Goal: Transaction & Acquisition: Purchase product/service

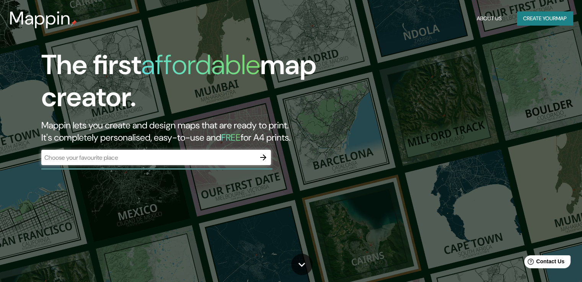
click at [142, 163] on div "​" at bounding box center [155, 157] width 229 height 15
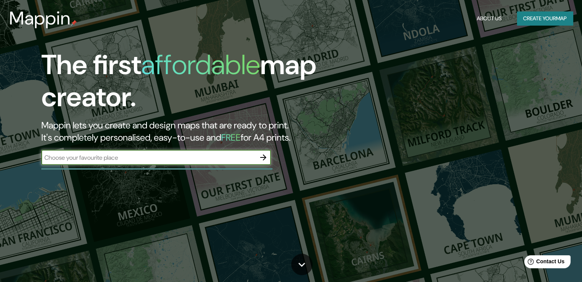
click at [139, 159] on input "text" at bounding box center [148, 157] width 214 height 9
type input "Sarria"
click at [262, 158] on icon "button" at bounding box center [263, 158] width 6 height 6
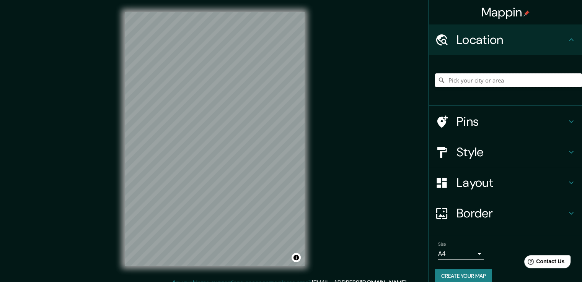
click at [506, 82] on input "Pick your city or area" at bounding box center [508, 80] width 147 height 14
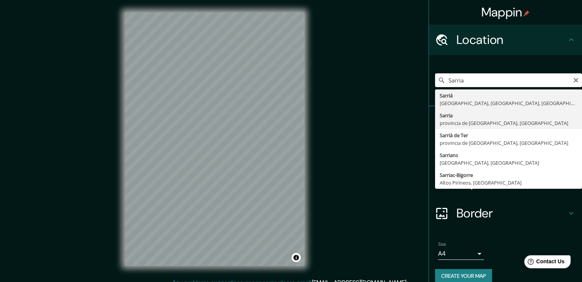
type input "Sarria, provincia de Lugo, España"
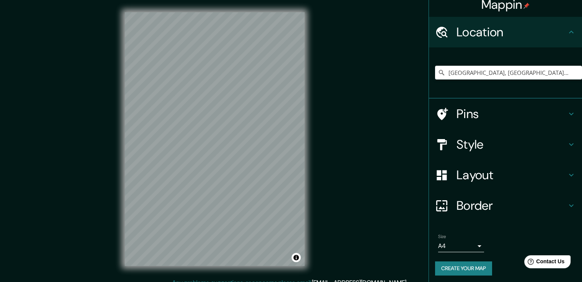
scroll to position [10, 0]
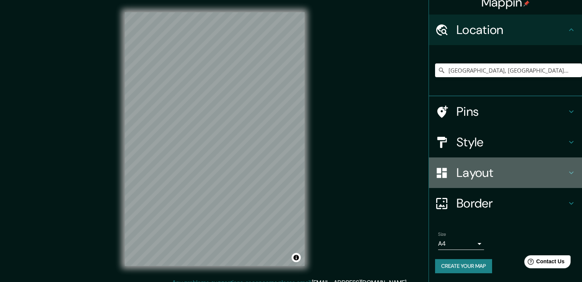
click at [467, 168] on h4 "Layout" at bounding box center [511, 172] width 110 height 15
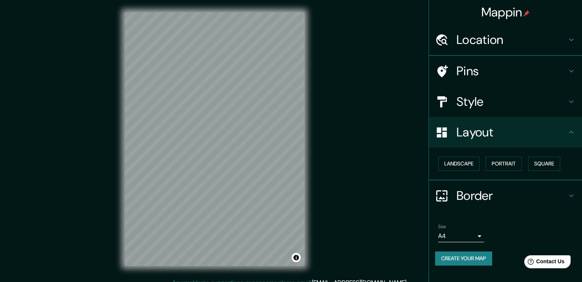
scroll to position [0, 0]
click at [478, 132] on h4 "Layout" at bounding box center [511, 132] width 110 height 15
click at [476, 42] on h4 "Location" at bounding box center [511, 39] width 110 height 15
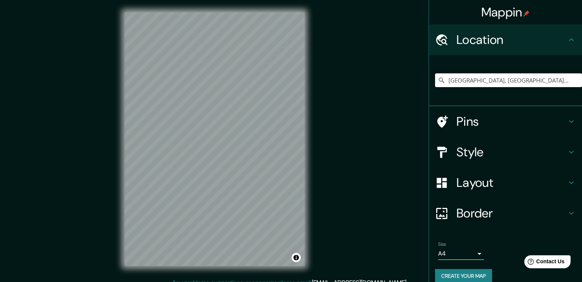
click at [566, 150] on icon at bounding box center [570, 152] width 9 height 9
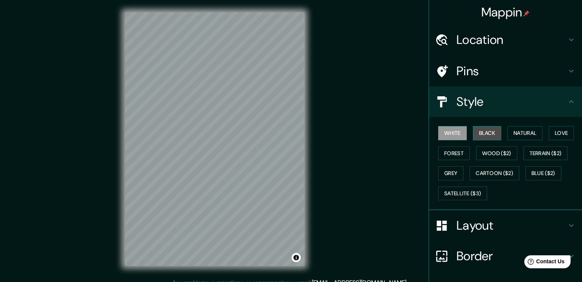
click at [489, 134] on button "Black" at bounding box center [487, 133] width 29 height 14
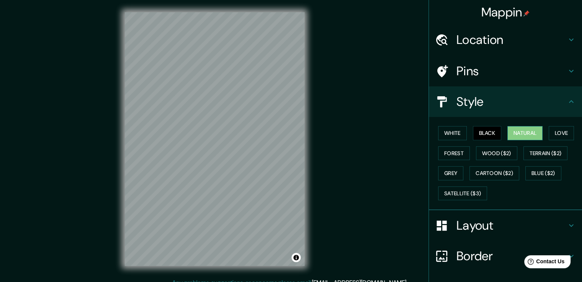
click at [519, 130] on button "Natural" at bounding box center [524, 133] width 35 height 14
click at [551, 133] on button "Love" at bounding box center [560, 133] width 25 height 14
click at [511, 130] on button "Natural" at bounding box center [524, 133] width 35 height 14
click at [451, 151] on button "Forest" at bounding box center [454, 153] width 32 height 14
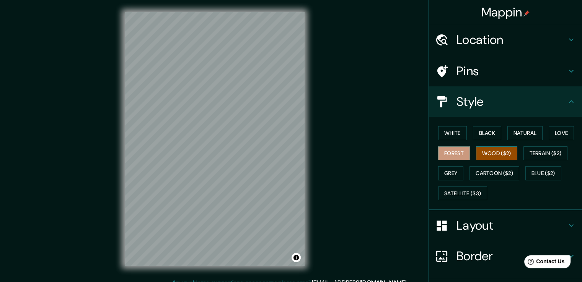
click at [486, 153] on button "Wood ($2)" at bounding box center [496, 153] width 41 height 14
click at [538, 152] on button "Terrain ($2)" at bounding box center [545, 153] width 44 height 14
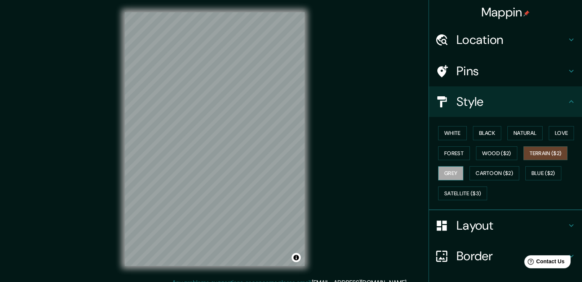
click at [451, 173] on button "Grey" at bounding box center [450, 173] width 25 height 14
click at [486, 174] on button "Cartoon ($2)" at bounding box center [494, 173] width 50 height 14
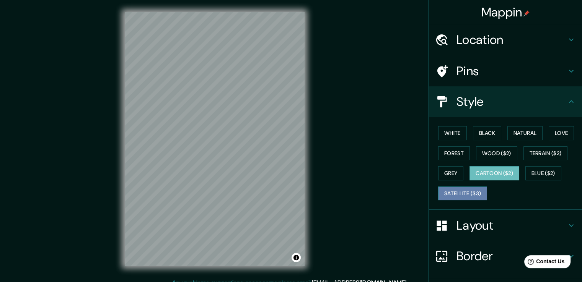
click at [464, 192] on button "Satellite ($3)" at bounding box center [462, 194] width 49 height 14
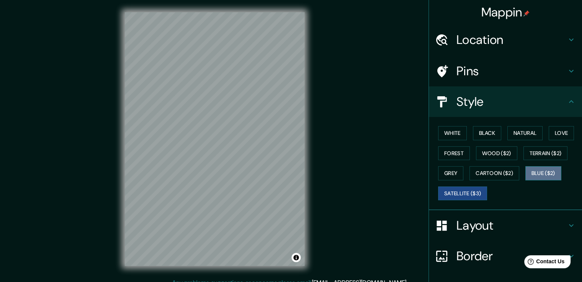
click at [542, 173] on button "Blue ($2)" at bounding box center [543, 173] width 36 height 14
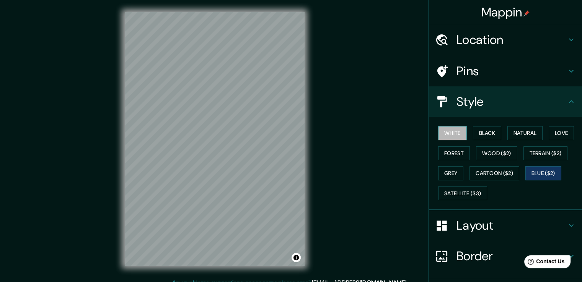
click at [443, 133] on button "White" at bounding box center [452, 133] width 29 height 14
click at [569, 224] on icon at bounding box center [571, 225] width 5 height 3
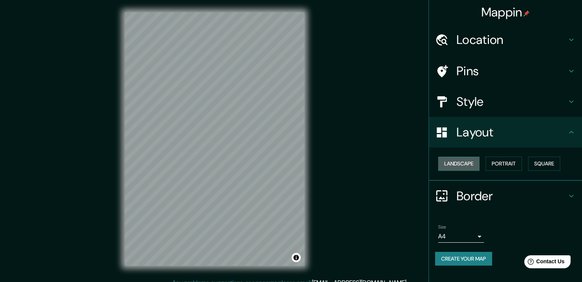
click at [465, 163] on button "Landscape" at bounding box center [458, 164] width 41 height 14
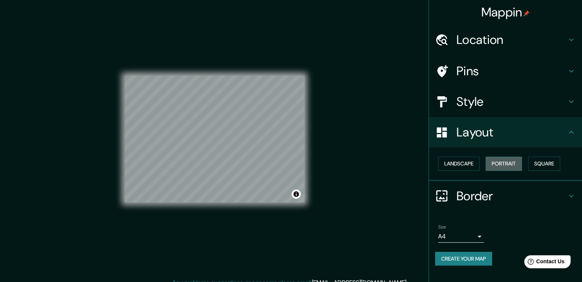
click at [514, 164] on button "Portrait" at bounding box center [503, 164] width 36 height 14
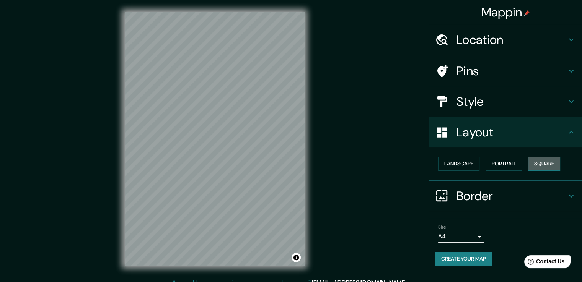
click at [547, 166] on button "Square" at bounding box center [544, 164] width 32 height 14
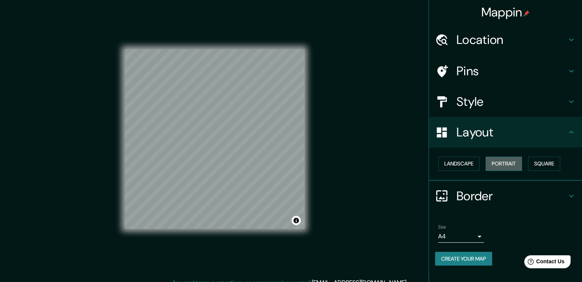
click at [503, 164] on button "Portrait" at bounding box center [503, 164] width 36 height 14
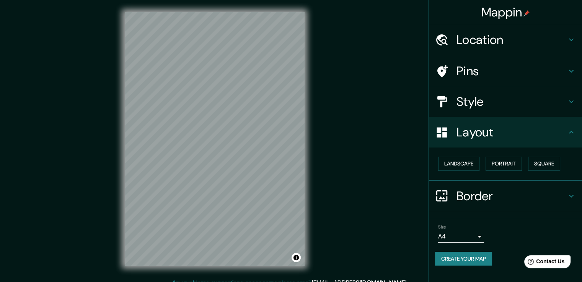
click at [572, 196] on icon at bounding box center [570, 196] width 9 height 9
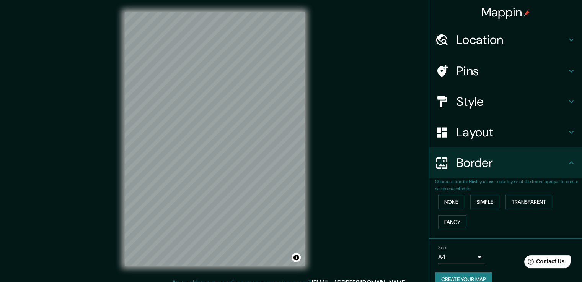
click at [566, 68] on icon at bounding box center [570, 71] width 9 height 9
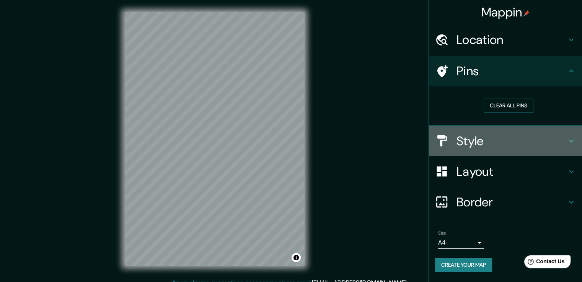
click at [573, 139] on icon at bounding box center [570, 141] width 9 height 9
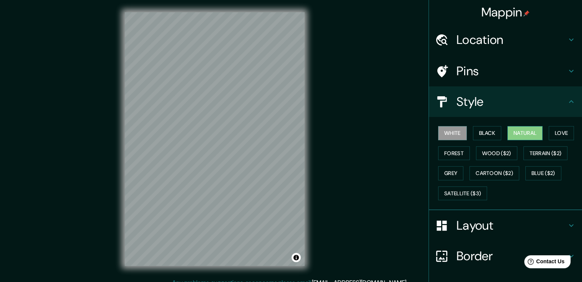
click at [527, 132] on button "Natural" at bounding box center [524, 133] width 35 height 14
click at [483, 255] on h4 "Border" at bounding box center [511, 256] width 110 height 15
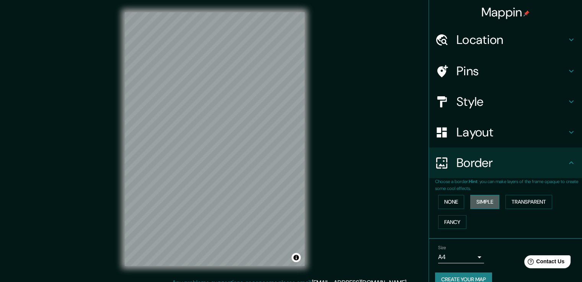
click at [481, 205] on button "Simple" at bounding box center [484, 202] width 29 height 14
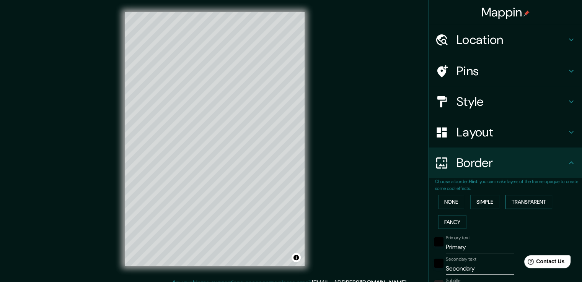
click at [535, 201] on button "Transparent" at bounding box center [528, 202] width 47 height 14
click at [449, 218] on button "Fancy" at bounding box center [452, 222] width 28 height 14
click at [478, 204] on button "Simple" at bounding box center [484, 202] width 29 height 14
click at [449, 219] on button "Fancy" at bounding box center [452, 222] width 28 height 14
click at [460, 246] on input "Primary" at bounding box center [480, 247] width 68 height 12
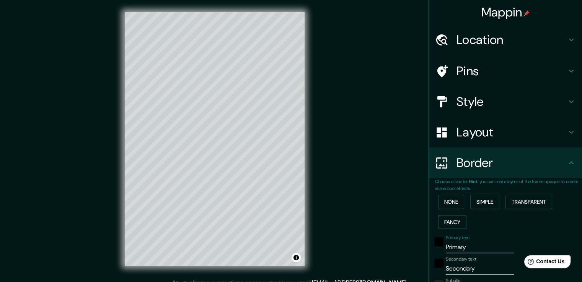
drag, startPoint x: 462, startPoint y: 247, endPoint x: 438, endPoint y: 246, distance: 24.9
click at [438, 246] on div "Primary text Primary" at bounding box center [494, 244] width 125 height 18
type input "S"
type input "38"
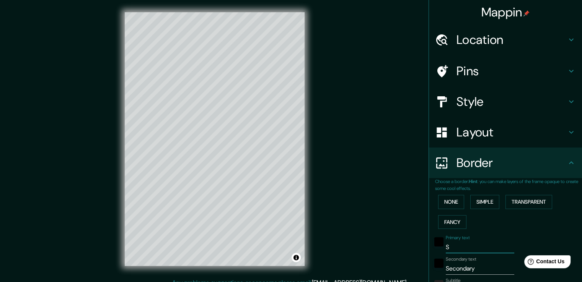
type input "19"
type input "Sa"
type input "38"
type input "19"
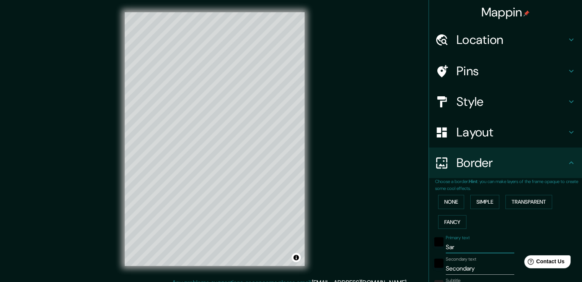
type input "Sarr"
type input "38"
type input "19"
type input "Sarri"
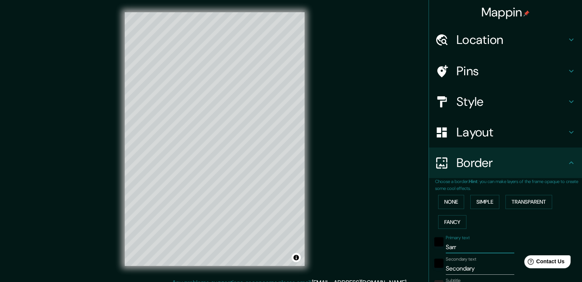
type input "38"
type input "19"
type input "Sarria"
type input "38"
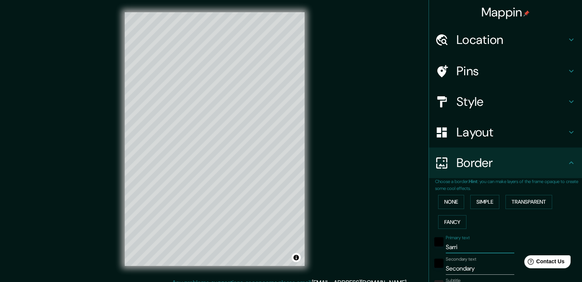
type input "38"
type input "19"
type input "Sarria"
click at [462, 263] on input "Secondary" at bounding box center [480, 269] width 68 height 12
click at [464, 265] on input "Secondary" at bounding box center [480, 269] width 68 height 12
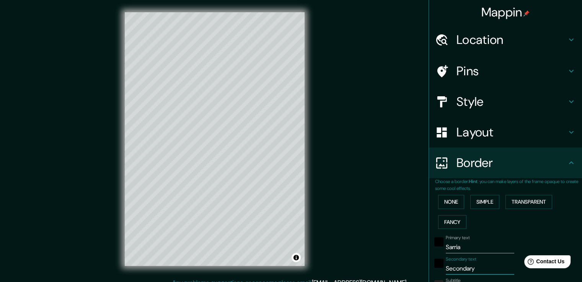
click at [464, 265] on input "Secondary" at bounding box center [480, 269] width 68 height 12
type input "L"
type input "38"
type input "19"
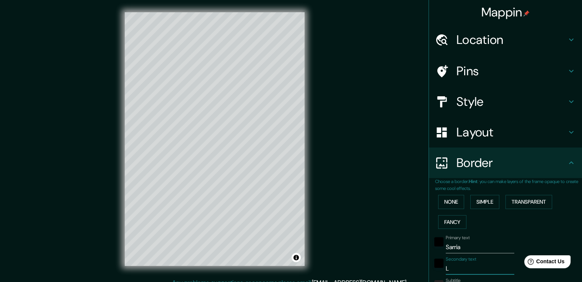
type input "La"
type input "38"
type input "19"
type input "L"
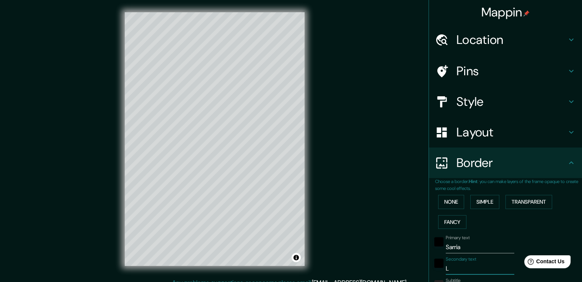
type input "38"
type input "19"
type input "38"
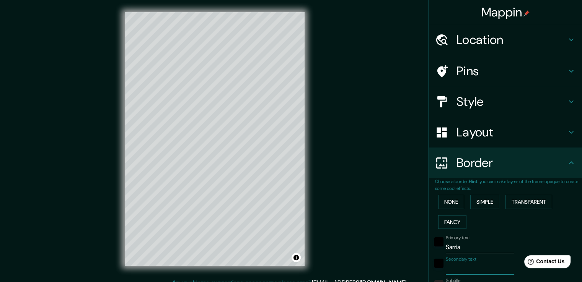
type input "19"
type input """
type input "38"
type input "19"
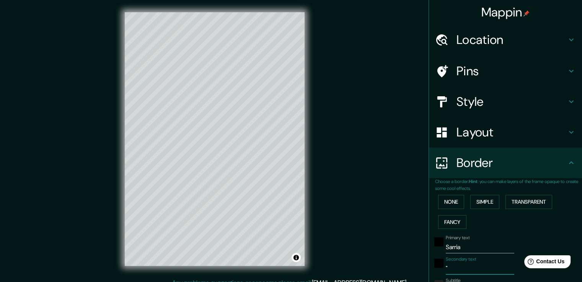
type input ""L"
type input "38"
type input "19"
type input ""La"
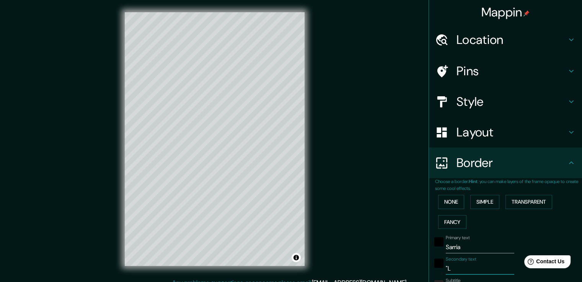
type input "38"
type input "19"
type input ""La"
type input "38"
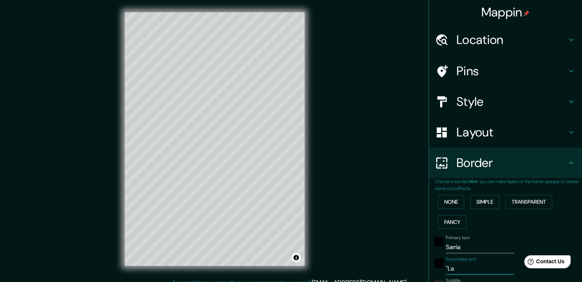
type input "38"
type input "19"
type input ""La p"
type input "38"
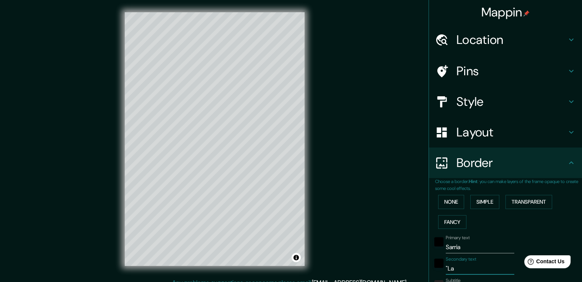
type input "19"
type input ""La pr"
type input "38"
type input "19"
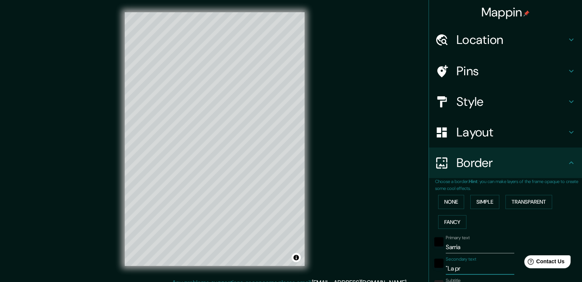
type input ""La p"
type input "38"
type input "19"
type input ""La pr"
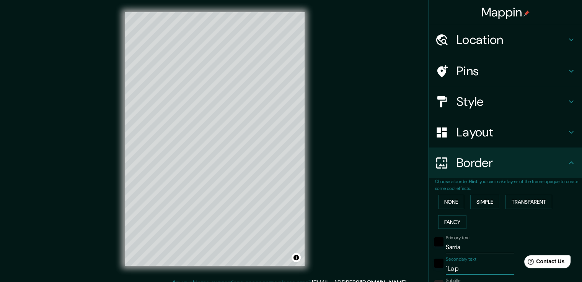
type input "38"
type input "19"
type input ""La pró"
type input "38"
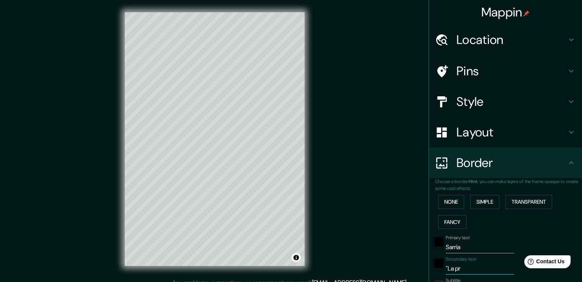
type input "38"
type input "19"
type input ""La próxi"
type input "38"
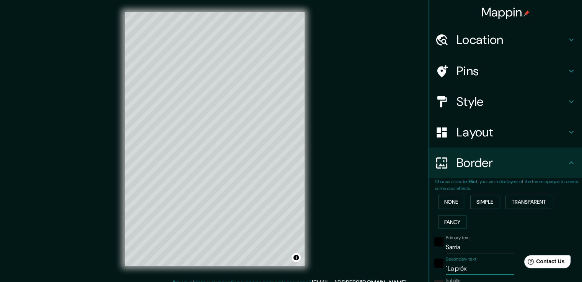
type input "19"
type input ""La próxima v"
type input "38"
type input "19"
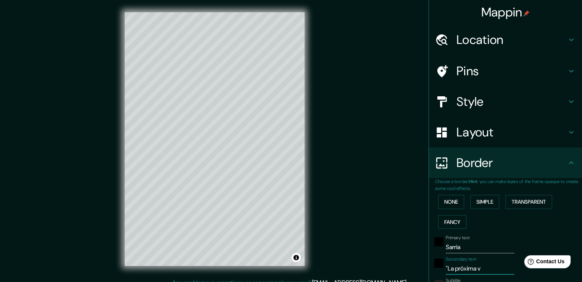
type input ""La próxima ve"
type input "38"
type input "19"
type input ""La próxima vez"
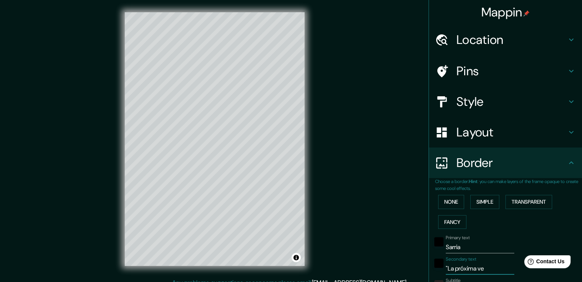
type input "38"
type input "19"
type input ""La próxima vez"
type input "38"
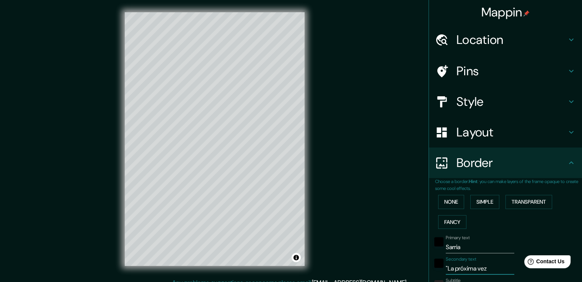
type input "38"
type input "19"
type input ""La próxima vez I"
type input "38"
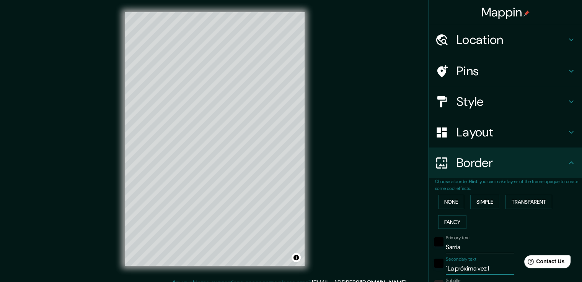
type input "19"
type input ""La próxima vez In"
type input "38"
type input "19"
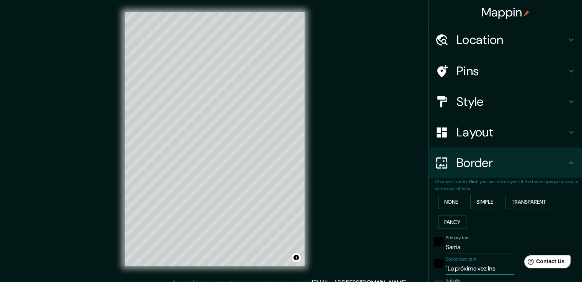
type input ""La próxima vez Insi"
type input "38"
type input "19"
type input ""La próxima vez Insis"
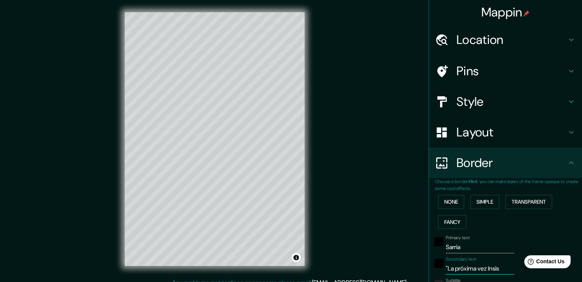
type input "38"
type input "19"
type input ""La próxima vez Insiste"
type input "38"
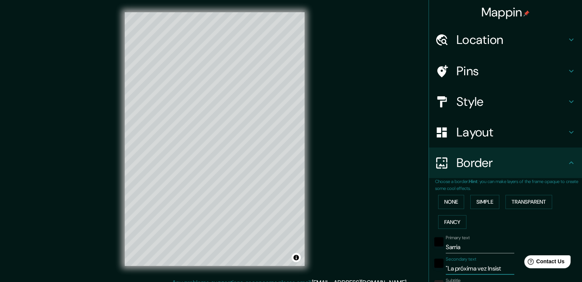
type input "38"
type input "19"
type input ""La próxima vez Insiste"
type input "38"
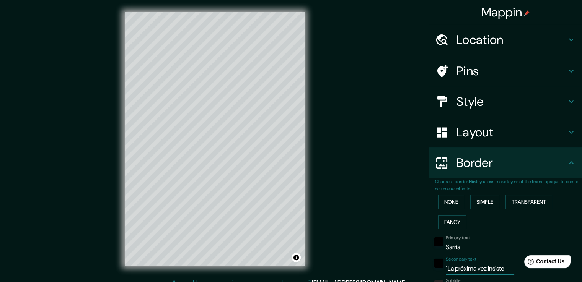
type input "19"
type input ""La próxima vez Insiste m"
type input "38"
type input "19"
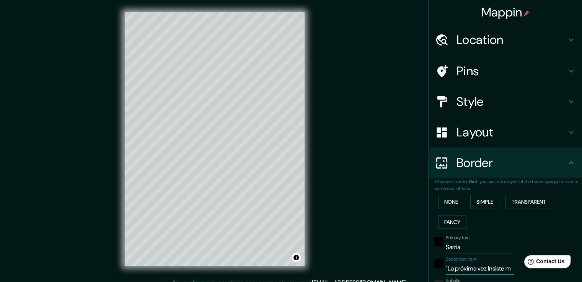
scroll to position [0, 5]
type input ""La próxima vez Insiste"
type input "38"
type input "19"
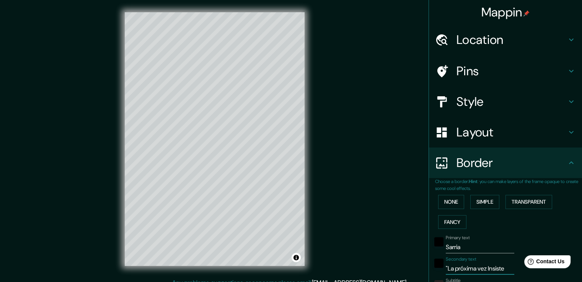
type input ""La próxima vez Insiste"
type input "38"
type input "19"
type input ""La próxima vez Insis"
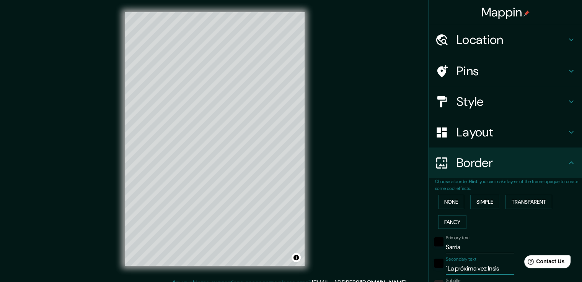
type input "38"
type input "19"
type input ""La próxima vez Insi"
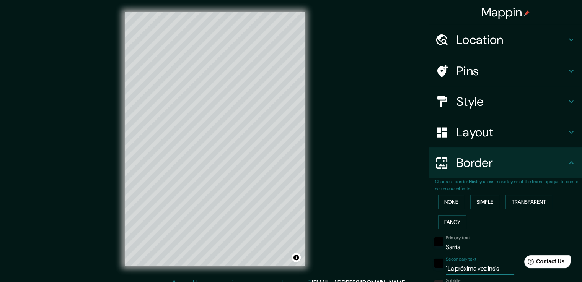
type input "38"
type input "19"
type input ""La próxima vez Ins"
type input "38"
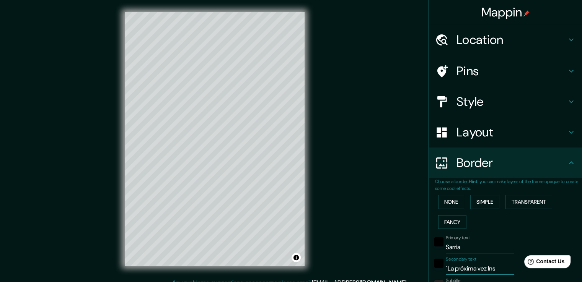
type input "38"
type input "19"
type input ""La próxima vez In"
type input "38"
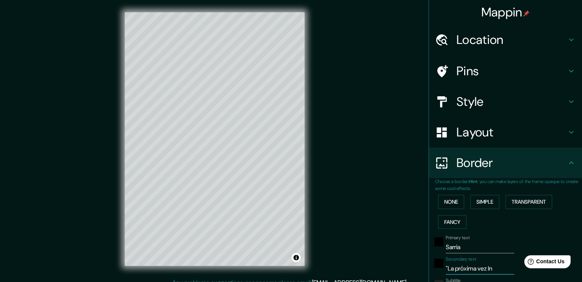
type input "19"
type input ""La próxima vez I"
type input "38"
type input "19"
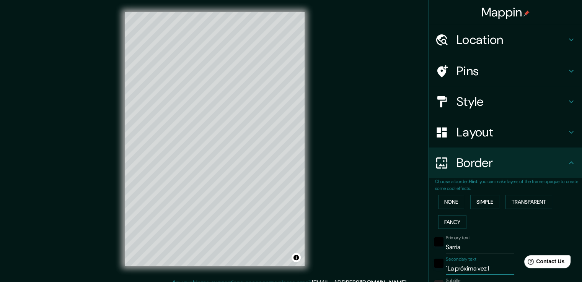
type input ""La próxima vez"
type input "38"
type input "19"
type input ""La próxima vez i"
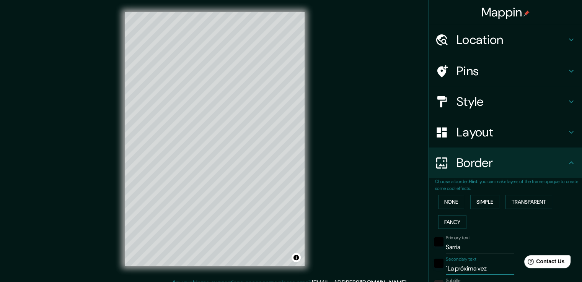
type input "38"
type input "19"
type input ""La próxima vez in"
type input "38"
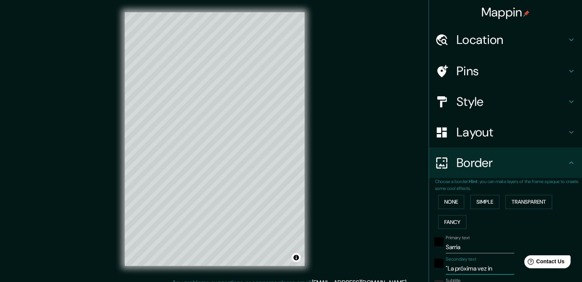
type input "38"
type input "19"
type input ""La próxima vez insi"
type input "38"
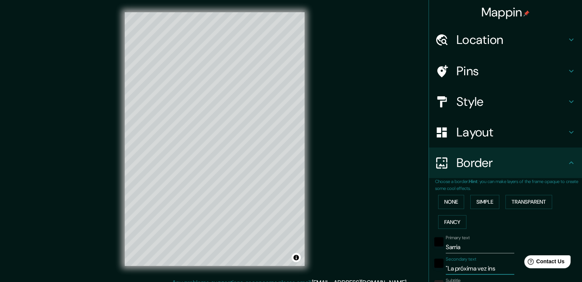
type input "19"
type input ""La próxima vez insiste"
type input "38"
type input "19"
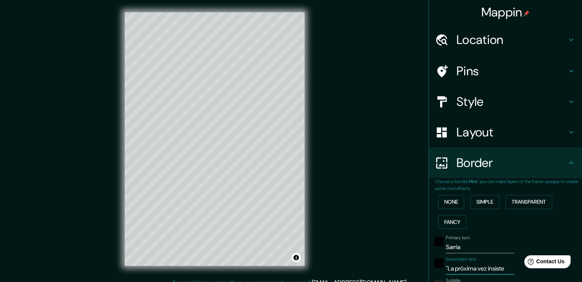
type input ""La próxima vez insiste m"
type input "38"
type input "19"
type input ""La próxima vez insiste más"
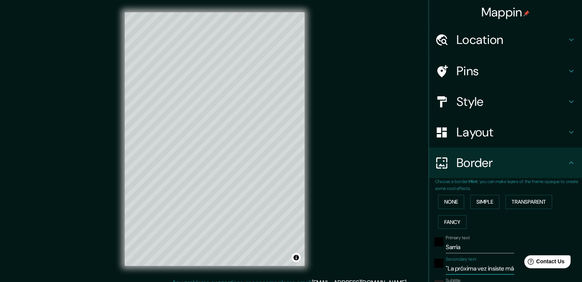
type input "38"
type input "19"
type input ""La próxima vez insiste más""
type input "38"
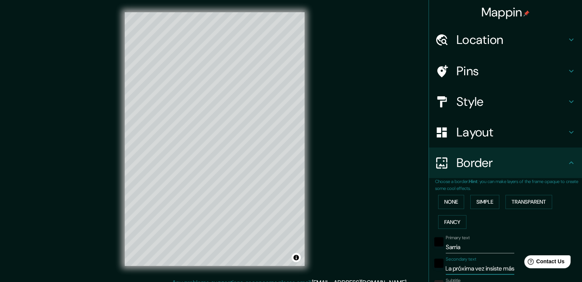
type input "38"
type input "19"
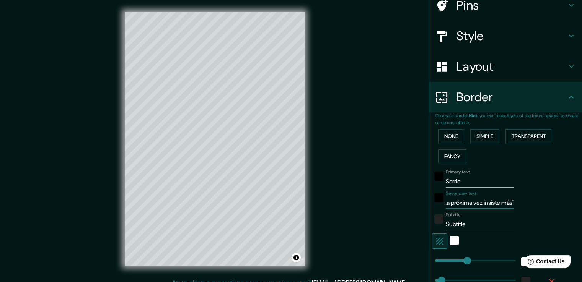
scroll to position [76, 0]
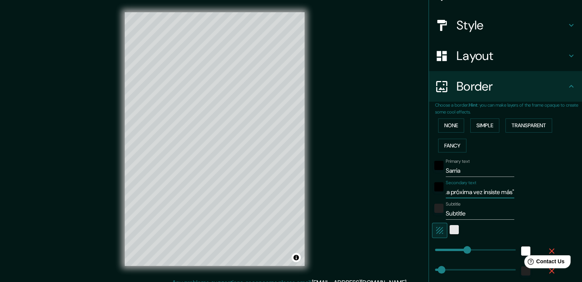
type input ""La próxima vez insiste más""
click at [449, 229] on div "white" at bounding box center [453, 229] width 9 height 9
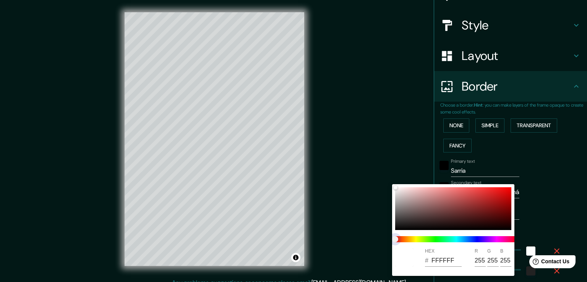
type input "38"
type input "19"
type input "38"
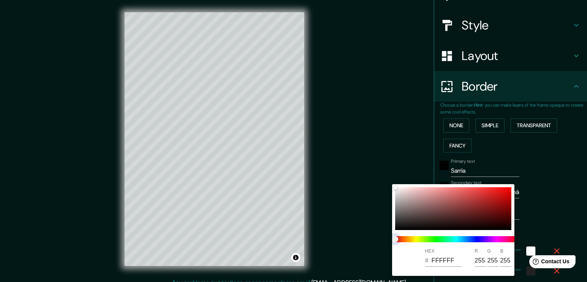
type input "19"
type input "38"
type input "19"
type input "38"
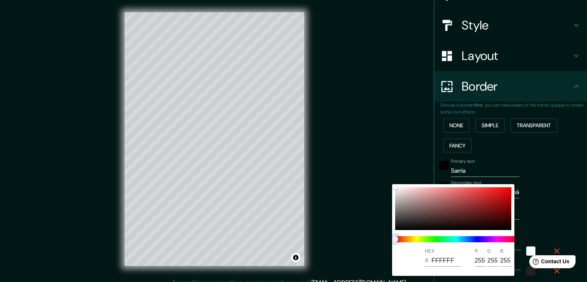
type input "38"
type input "19"
type input "38"
type input "19"
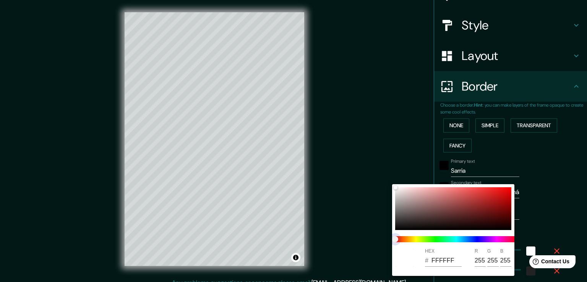
type input "38"
drag, startPoint x: 398, startPoint y: 239, endPoint x: 408, endPoint y: 239, distance: 10.3
click at [408, 239] on span at bounding box center [456, 239] width 122 height 6
drag, startPoint x: 402, startPoint y: 240, endPoint x: 408, endPoint y: 240, distance: 5.7
click at [408, 240] on span at bounding box center [456, 239] width 122 height 6
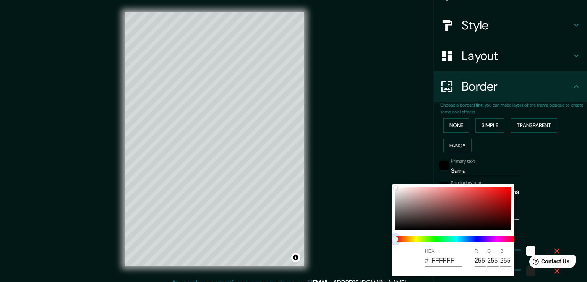
drag, startPoint x: 398, startPoint y: 239, endPoint x: 405, endPoint y: 238, distance: 7.3
click at [405, 238] on span at bounding box center [456, 239] width 122 height 6
click at [408, 237] on span at bounding box center [456, 239] width 122 height 6
click at [416, 241] on span at bounding box center [456, 239] width 122 height 6
click at [499, 209] on div at bounding box center [453, 208] width 116 height 43
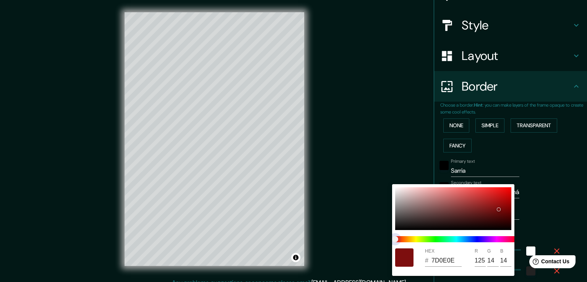
drag, startPoint x: 396, startPoint y: 240, endPoint x: 469, endPoint y: 216, distance: 76.9
click at [390, 240] on div "HEX # 7D0E0E R 125 G 14 B 14" at bounding box center [293, 141] width 587 height 282
drag, startPoint x: 499, startPoint y: 210, endPoint x: 390, endPoint y: 178, distance: 113.6
click at [390, 178] on div "HEX # B8A3A3 R 184 G 163 B 163" at bounding box center [293, 141] width 587 height 282
drag, startPoint x: 407, startPoint y: 199, endPoint x: 393, endPoint y: 185, distance: 19.7
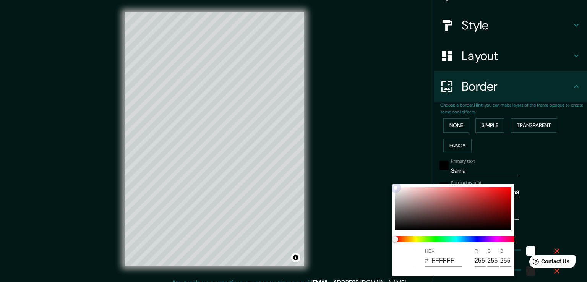
click at [393, 185] on div "HEX # FFFFFF R 255 G 255 B 255" at bounding box center [453, 230] width 122 height 92
click at [560, 204] on div at bounding box center [293, 141] width 587 height 282
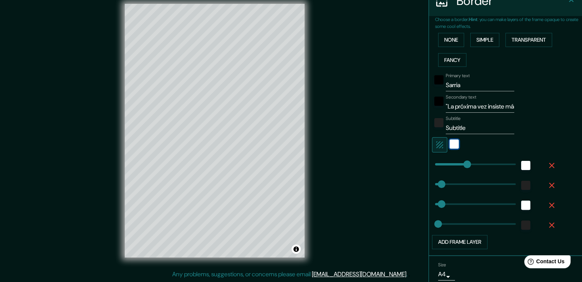
scroll to position [153, 0]
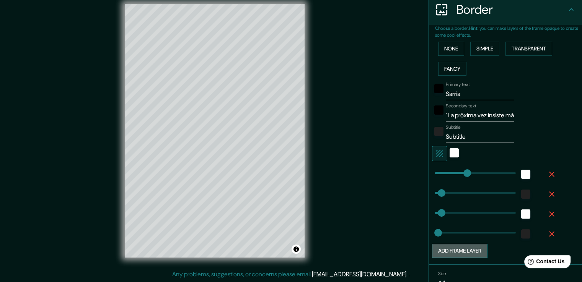
click at [476, 249] on button "Add frame layer" at bounding box center [459, 251] width 55 height 14
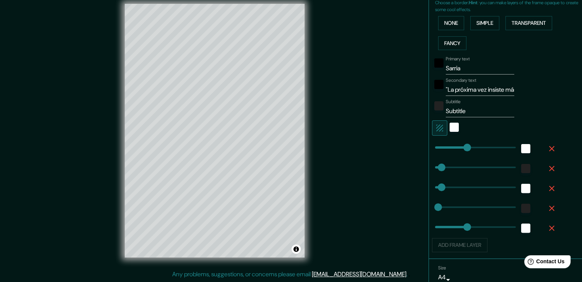
scroll to position [173, 0]
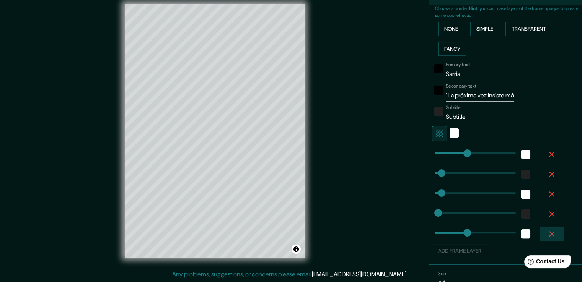
click at [547, 230] on icon "button" at bounding box center [551, 233] width 9 height 9
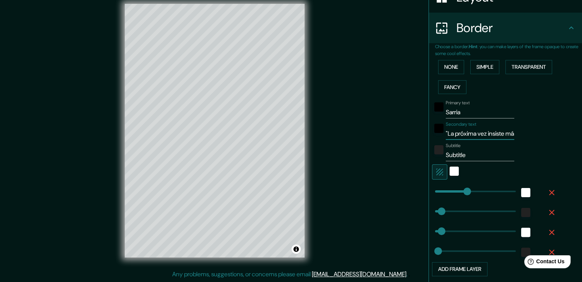
scroll to position [0, 13]
drag, startPoint x: 439, startPoint y: 132, endPoint x: 524, endPoint y: 133, distance: 84.5
click at [524, 133] on div "Secondary text "La próxima vez insiste más"" at bounding box center [494, 131] width 125 height 18
click at [470, 152] on input "Subtitle" at bounding box center [480, 155] width 68 height 12
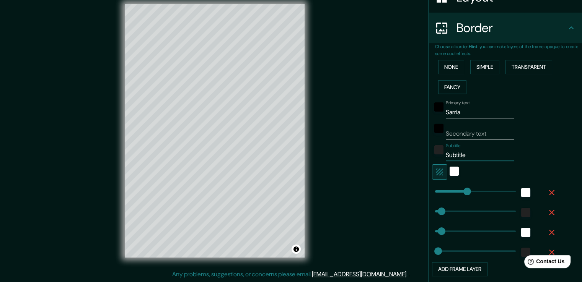
drag, startPoint x: 465, startPoint y: 152, endPoint x: 424, endPoint y: 153, distance: 41.3
click at [429, 153] on div "Choose a border. Hint : you can make layers of the frame opaque to create some …" at bounding box center [505, 163] width 153 height 240
click at [453, 153] on input "Subtitle" at bounding box center [480, 155] width 68 height 12
click at [455, 154] on input "Subtitle" at bounding box center [480, 155] width 68 height 12
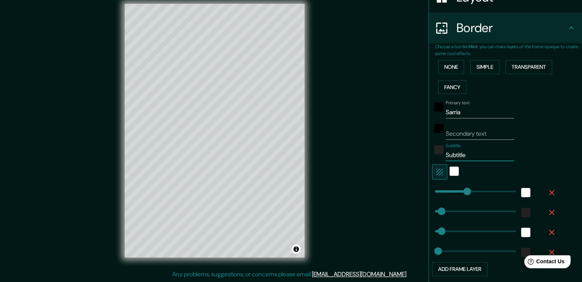
drag, startPoint x: 464, startPoint y: 153, endPoint x: 400, endPoint y: 153, distance: 63.9
click at [400, 153] on div "Mappin Location Sarria, provincia de Lugo, España Pins Style Layout Border Choo…" at bounding box center [291, 137] width 582 height 291
click at [452, 153] on input ""La proxima vez insiste más"" at bounding box center [480, 155] width 68 height 12
click at [470, 130] on input "Secondary text" at bounding box center [480, 134] width 68 height 12
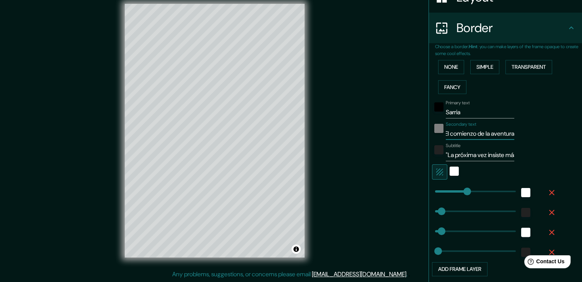
scroll to position [0, 0]
drag, startPoint x: 477, startPoint y: 134, endPoint x: 432, endPoint y: 132, distance: 45.2
click at [432, 132] on div "Secondary text El comienzo de la aventura" at bounding box center [494, 131] width 125 height 18
click at [453, 133] on input "El comienzo de la aventura" at bounding box center [480, 134] width 68 height 12
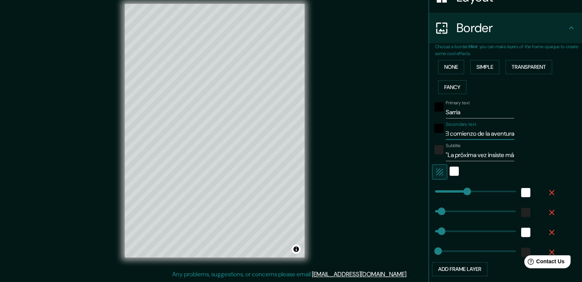
drag, startPoint x: 441, startPoint y: 133, endPoint x: 522, endPoint y: 129, distance: 81.9
click at [522, 129] on div "Secondary text El comienzo de la aventura" at bounding box center [494, 131] width 125 height 18
drag, startPoint x: 439, startPoint y: 153, endPoint x: 526, endPoint y: 159, distance: 87.1
click at [526, 159] on div "Subtitle "La próxima vez insiste más"" at bounding box center [494, 152] width 125 height 18
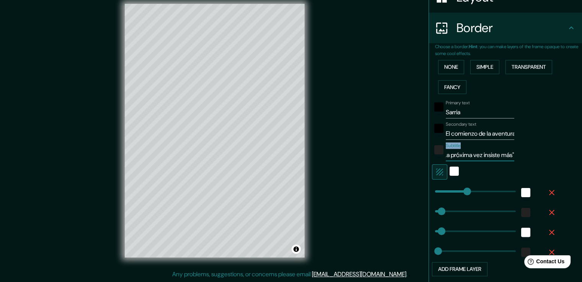
click at [496, 155] on input ""La próxima vez insiste más"" at bounding box center [480, 155] width 68 height 12
click at [505, 155] on div "Subtitle "La próxima vez insiste más"" at bounding box center [494, 152] width 125 height 18
drag, startPoint x: 441, startPoint y: 154, endPoint x: 524, endPoint y: 156, distance: 83.0
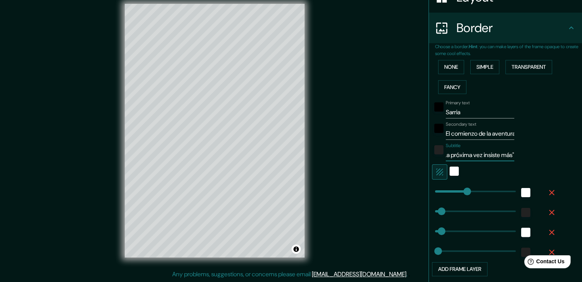
click at [524, 156] on div "Subtitle "La próxima vez insiste más"" at bounding box center [494, 152] width 125 height 18
drag, startPoint x: 440, startPoint y: 133, endPoint x: 538, endPoint y: 135, distance: 98.3
click at [538, 135] on div "Secondary text El comienzo de la aventura" at bounding box center [494, 131] width 125 height 18
paste input ""La próxima vez insiste más""
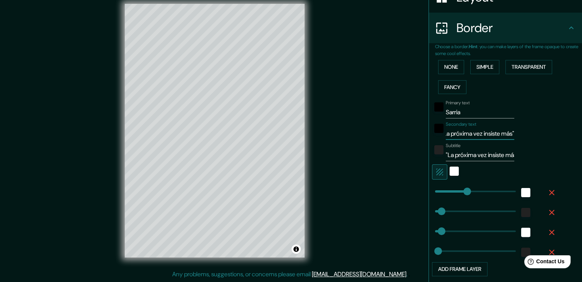
scroll to position [0, 13]
click at [472, 154] on input ""La próxima vez insiste más"" at bounding box center [480, 155] width 68 height 12
drag, startPoint x: 499, startPoint y: 155, endPoint x: 410, endPoint y: 151, distance: 90.0
click at [410, 151] on div "Mappin Location Sarria, provincia de Lugo, España Pins Style Layout Border Choo…" at bounding box center [291, 137] width 582 height 291
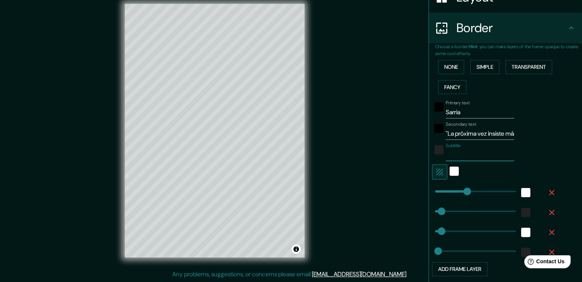
click at [458, 153] on input "Subtitle" at bounding box center [480, 155] width 68 height 12
drag, startPoint x: 439, startPoint y: 130, endPoint x: 443, endPoint y: 132, distance: 4.5
click at [443, 132] on div "Secondary text "La próxima vez insiste más"" at bounding box center [494, 131] width 125 height 18
drag, startPoint x: 441, startPoint y: 133, endPoint x: 566, endPoint y: 132, distance: 125.1
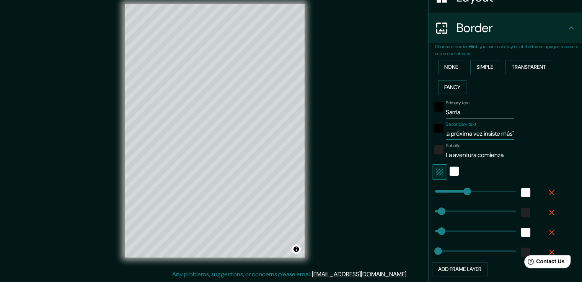
click at [566, 132] on div "Primary text Sarria Secondary text "La próxima vez insiste más" Subtitle La ave…" at bounding box center [508, 186] width 147 height 179
drag, startPoint x: 501, startPoint y: 155, endPoint x: 436, endPoint y: 154, distance: 65.0
click at [436, 154] on div "Subtitle La aventura comienza" at bounding box center [494, 152] width 125 height 18
paste input "La próxima vez insiste más""
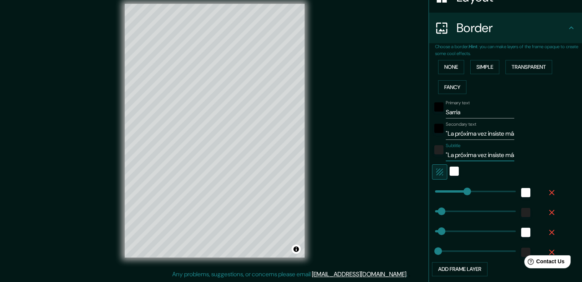
scroll to position [0, 13]
click at [457, 136] on input ""La próxima vez insiste más"" at bounding box center [480, 134] width 68 height 12
drag, startPoint x: 496, startPoint y: 133, endPoint x: 415, endPoint y: 132, distance: 81.1
click at [415, 132] on div "Mappin Location Sarria, provincia de Lugo, España Pins Style Layout Border Choo…" at bounding box center [291, 137] width 582 height 291
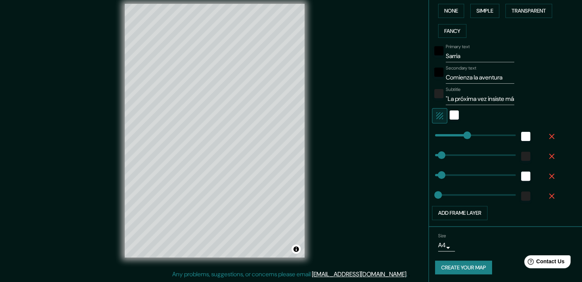
scroll to position [192, 0]
click at [442, 264] on button "Create your map" at bounding box center [463, 267] width 57 height 14
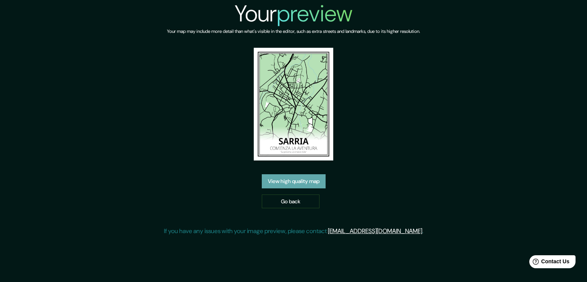
click at [295, 185] on link "View high quality map" at bounding box center [294, 181] width 64 height 14
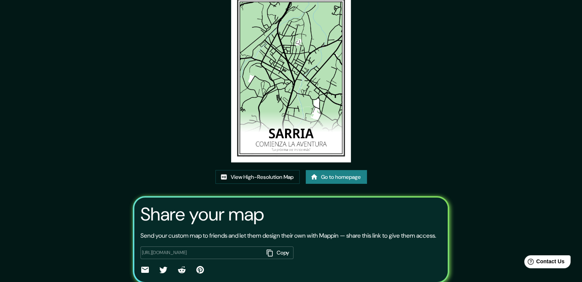
scroll to position [78, 0]
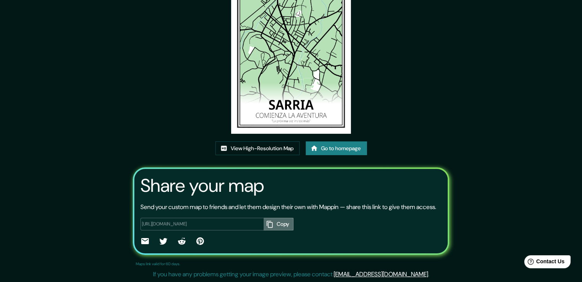
click at [269, 224] on icon "button" at bounding box center [270, 225] width 8 height 8
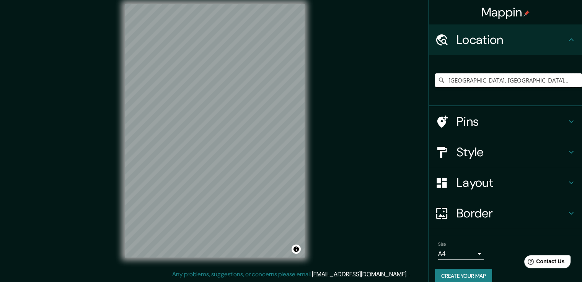
click at [534, 80] on input "[GEOGRAPHIC_DATA], [GEOGRAPHIC_DATA], [GEOGRAPHIC_DATA]" at bounding box center [508, 80] width 147 height 14
click at [542, 82] on input "[GEOGRAPHIC_DATA], [GEOGRAPHIC_DATA], [GEOGRAPHIC_DATA]" at bounding box center [508, 80] width 147 height 14
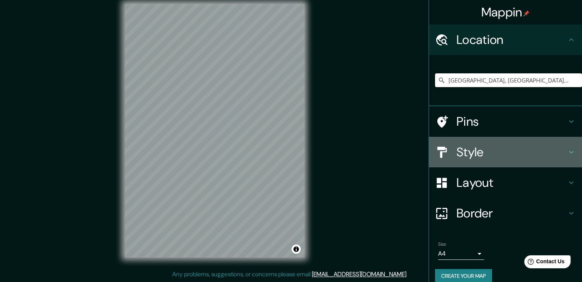
click at [566, 149] on icon at bounding box center [570, 152] width 9 height 9
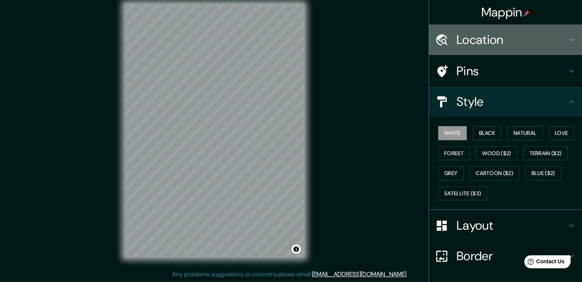
click at [493, 42] on h4 "Location" at bounding box center [511, 39] width 110 height 15
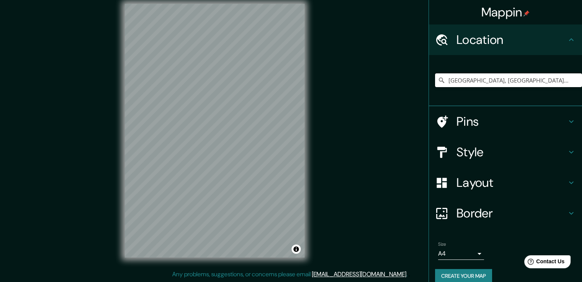
click at [473, 79] on input "[GEOGRAPHIC_DATA], [GEOGRAPHIC_DATA], [GEOGRAPHIC_DATA]" at bounding box center [508, 80] width 147 height 14
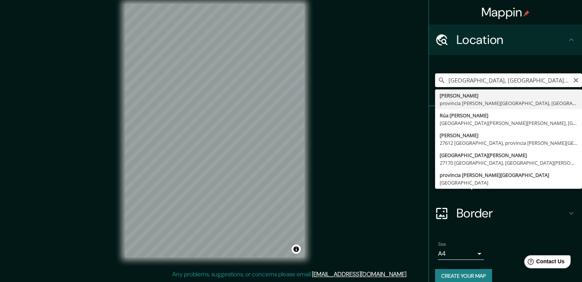
click at [531, 83] on input "[GEOGRAPHIC_DATA], [GEOGRAPHIC_DATA], [GEOGRAPHIC_DATA]" at bounding box center [508, 80] width 147 height 14
drag, startPoint x: 536, startPoint y: 80, endPoint x: 404, endPoint y: 77, distance: 132.0
click at [404, 77] on div "Mappin Location Sarria, provincia de Lugo, España Sarria provincia de Lugo, Esp…" at bounding box center [291, 137] width 582 height 291
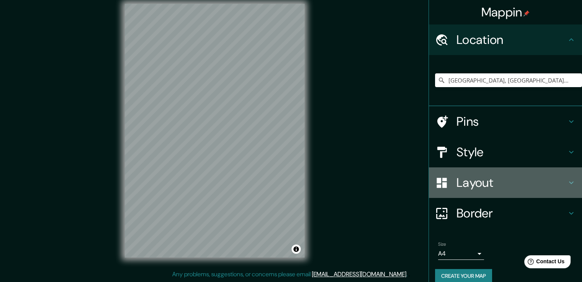
click at [483, 177] on h4 "Layout" at bounding box center [511, 182] width 110 height 15
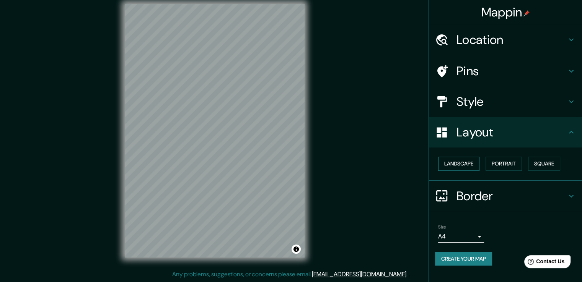
click at [468, 161] on button "Landscape" at bounding box center [458, 164] width 41 height 14
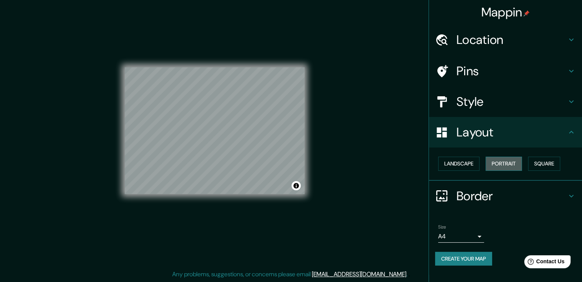
click at [503, 161] on button "Portrait" at bounding box center [503, 164] width 36 height 14
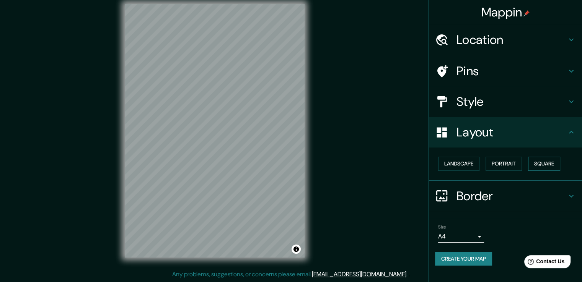
click at [548, 163] on button "Square" at bounding box center [544, 164] width 32 height 14
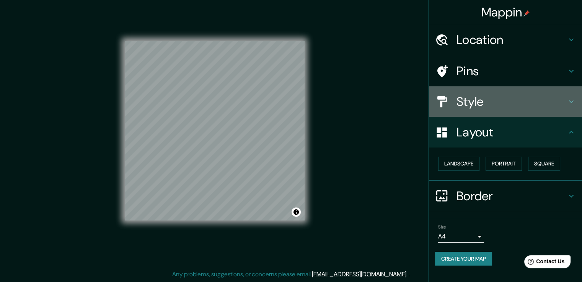
click at [516, 101] on h4 "Style" at bounding box center [511, 101] width 110 height 15
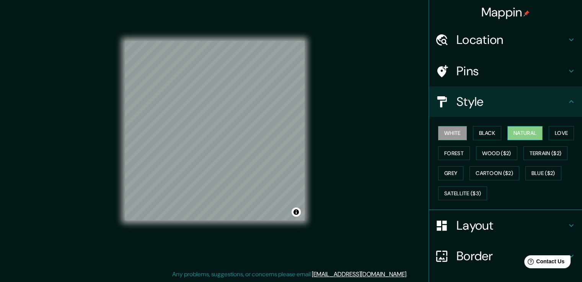
click at [521, 130] on button "Natural" at bounding box center [524, 133] width 35 height 14
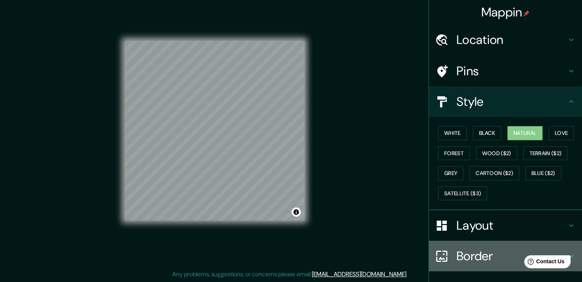
click at [474, 255] on h4 "Border" at bounding box center [511, 256] width 110 height 15
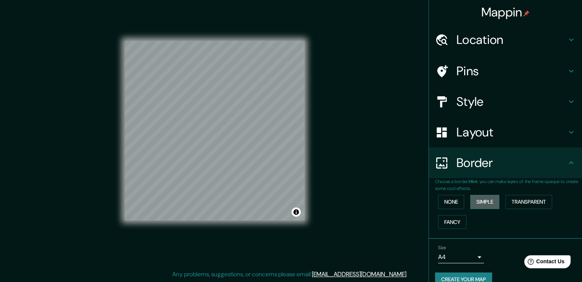
click at [482, 202] on button "Simple" at bounding box center [484, 202] width 29 height 14
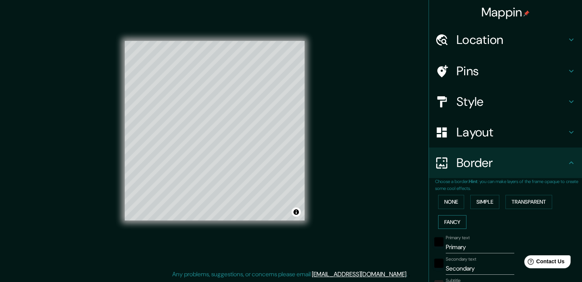
click at [449, 226] on button "Fancy" at bounding box center [452, 222] width 28 height 14
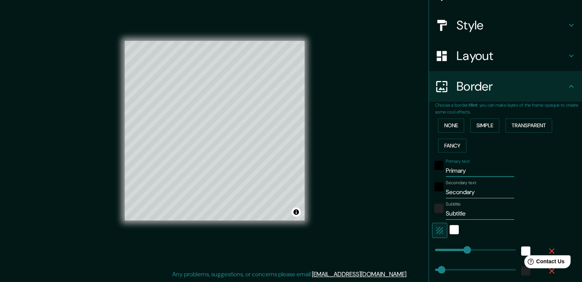
drag, startPoint x: 437, startPoint y: 169, endPoint x: 413, endPoint y: 169, distance: 24.1
click at [413, 169] on div "Mappin Location Sarria, provincia de Lugo, España Pins Style Layout Border Choo…" at bounding box center [291, 137] width 582 height 291
type input "S"
type input "38"
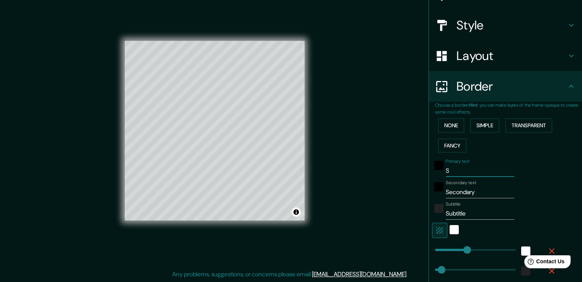
type input "19"
type input "Sa"
type input "38"
type input "19"
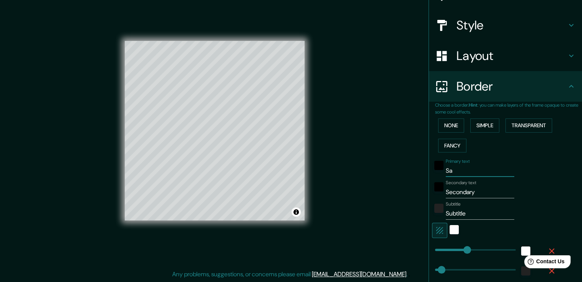
type input "Sar"
type input "38"
type input "19"
type input "Sarr"
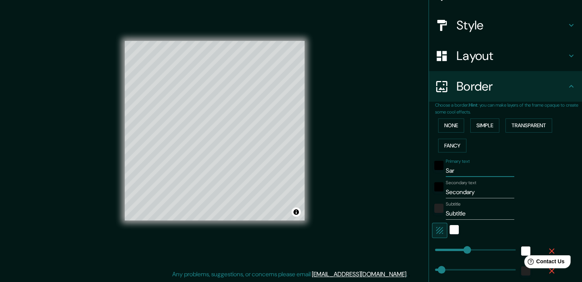
type input "38"
type input "19"
type input "Sarri"
type input "38"
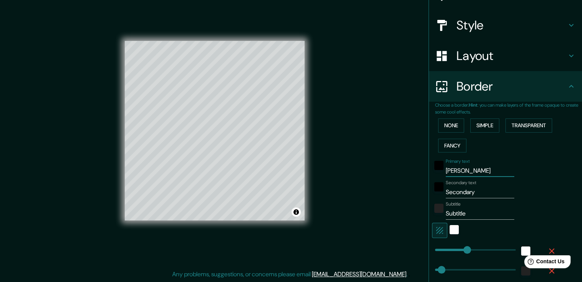
type input "38"
type input "19"
type input "Sarria"
type input "38"
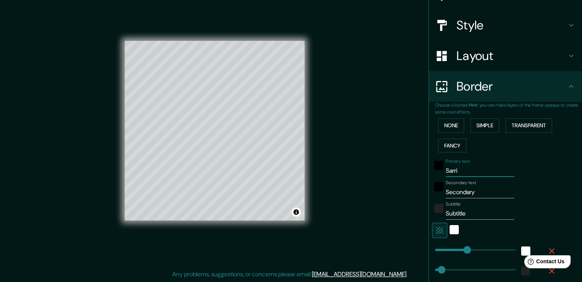
type input "19"
type input "Sarria"
drag, startPoint x: 472, startPoint y: 190, endPoint x: 438, endPoint y: 189, distance: 34.5
click at [438, 189] on div "Secondary text Secondary" at bounding box center [494, 189] width 125 height 18
type input "C"
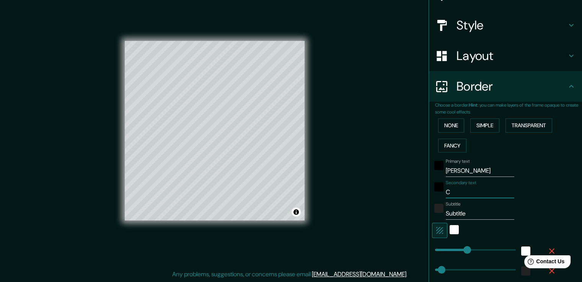
type input "38"
type input "19"
type input "Co"
type input "38"
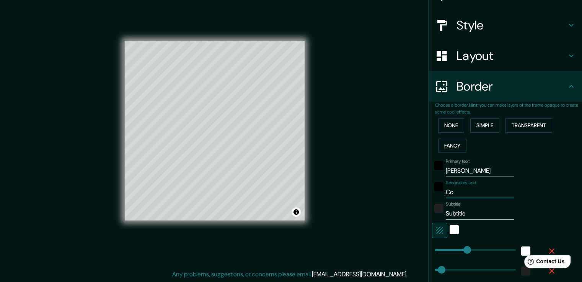
type input "38"
type input "19"
type input "Comien"
type input "38"
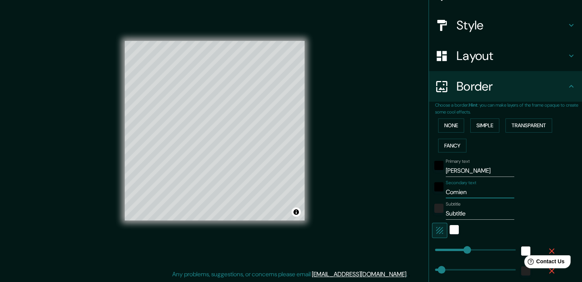
type input "19"
type input "Comienz"
type input "38"
type input "19"
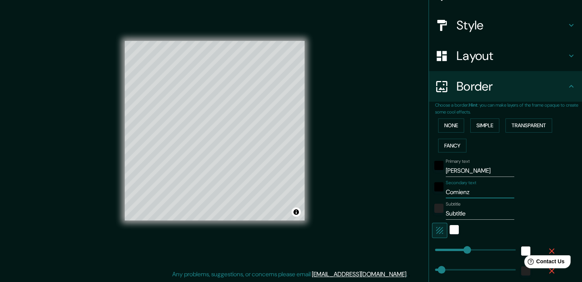
type input "Comienza"
type input "38"
type input "19"
type input "Comienza"
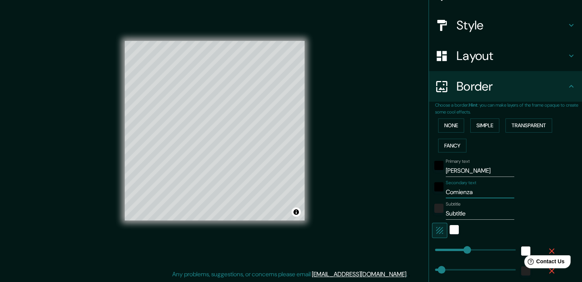
type input "38"
type input "19"
type input "Comienza l"
type input "38"
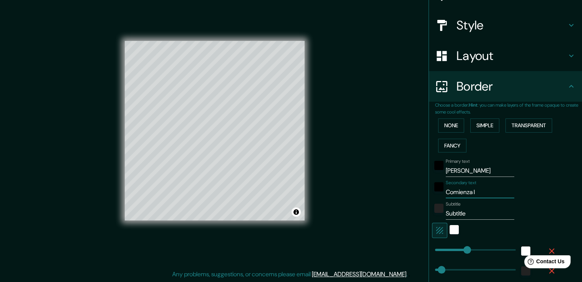
type input "38"
type input "19"
type input "Comienza la"
type input "38"
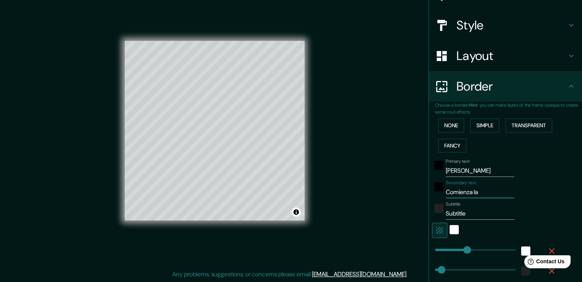
type input "19"
type input "Comienza la"
type input "38"
type input "19"
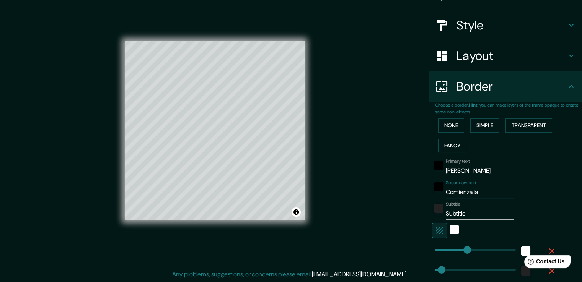
type input "Comienza la a"
type input "38"
type input "19"
type input "Comienza la av"
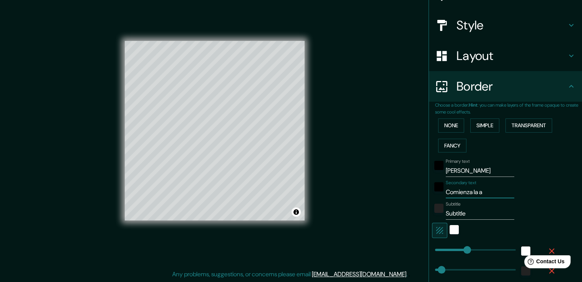
type input "38"
type input "19"
type input "Comienza la aventu"
type input "38"
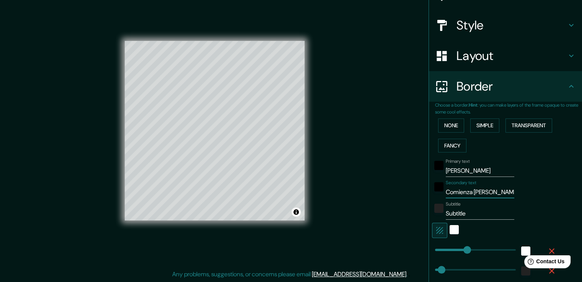
type input "38"
type input "19"
type input "Comienza la aventur"
type input "38"
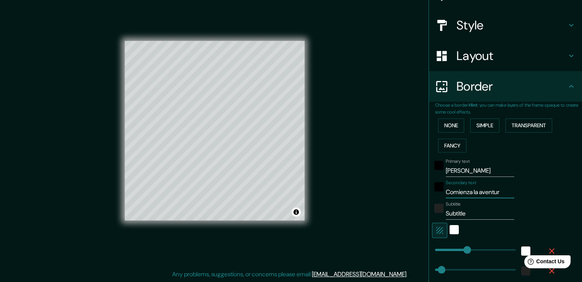
type input "19"
type input "Comienza la aventura"
type input "38"
type input "19"
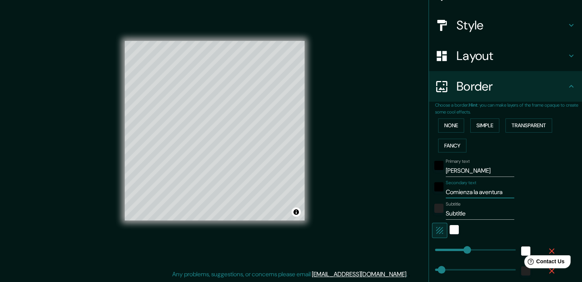
type input "Comienza la aventura"
type input "L"
type input "38"
type input "19"
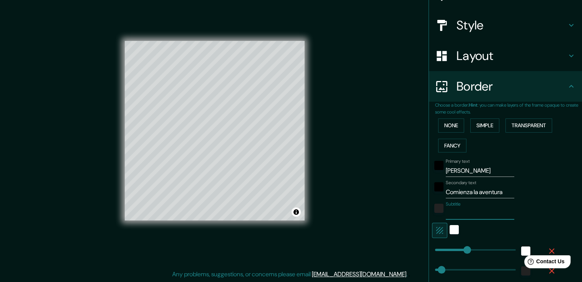
type input "38"
type input "19"
type input """
type input "38"
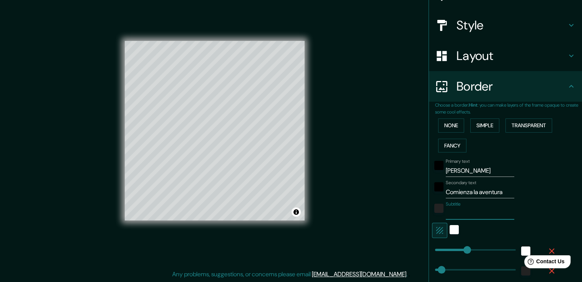
type input "38"
type input "19"
type input ""l"
type input "38"
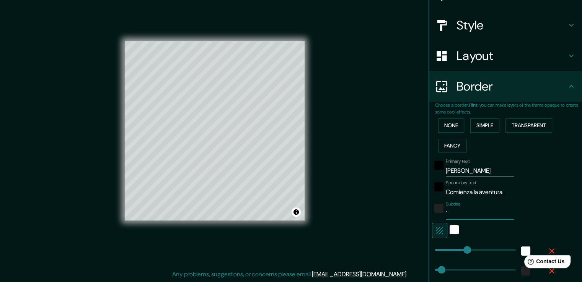
type input "19"
type input """
type input "38"
type input "19"
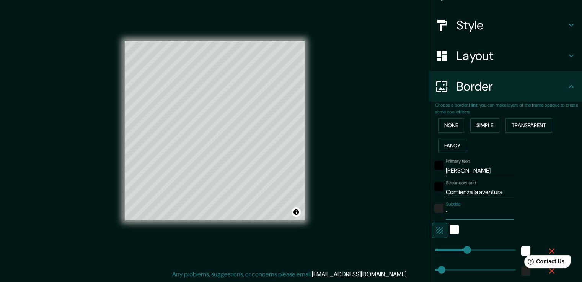
type input ""L"
type input "38"
type input "19"
type input ""La"
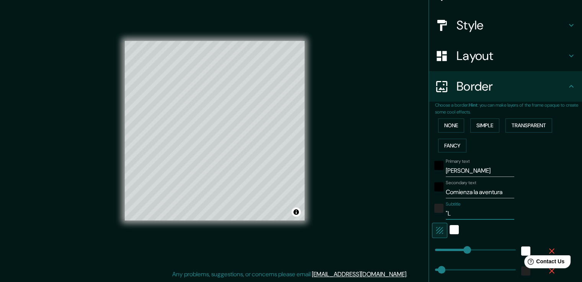
type input "38"
type input "19"
type input ""La p"
type input "38"
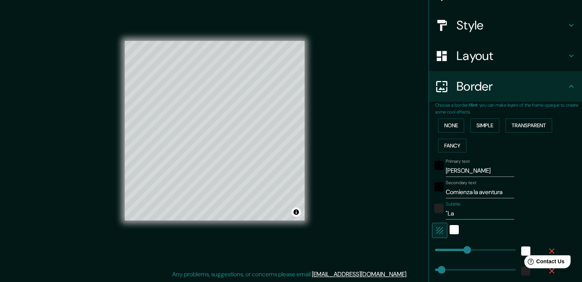
type input "38"
type input "19"
type input ""La pro"
type input "38"
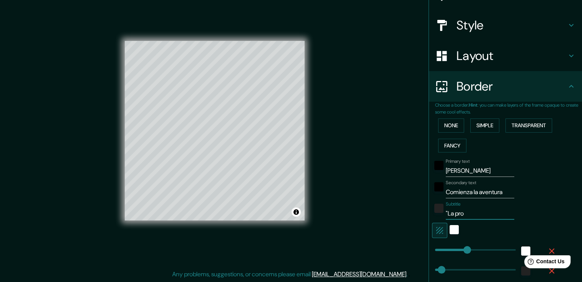
type input "19"
type input ""La prox"
type input "38"
type input "19"
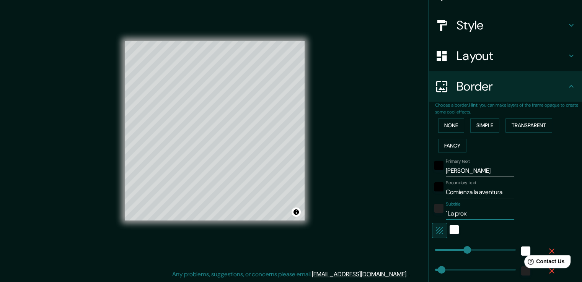
type input ""La proxi"
type input "38"
type input "19"
type input ""La proxim"
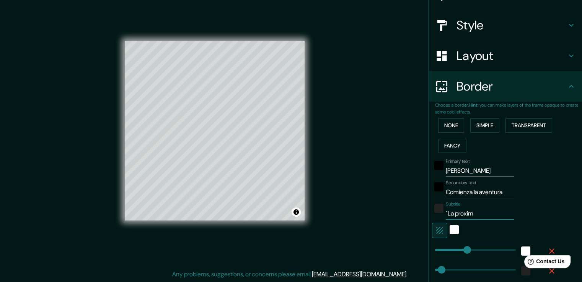
type input "38"
type input "19"
type input ""La proxima"
type input "38"
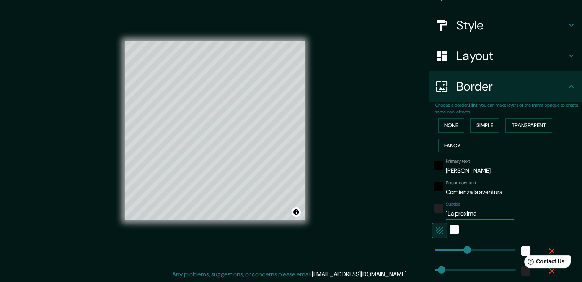
type input "38"
type input "19"
type input ""La proxima v"
type input "38"
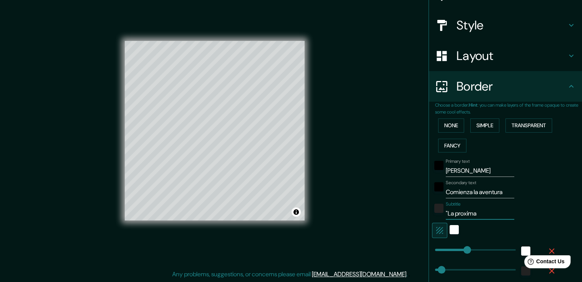
type input "19"
type input ""La proxima ve"
type input "38"
type input "19"
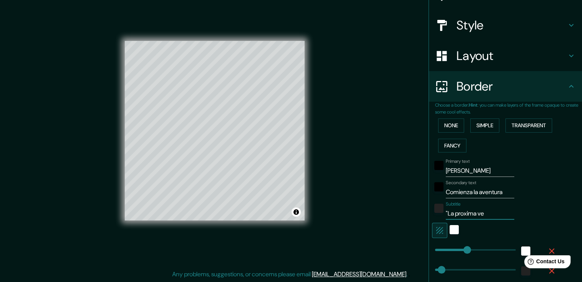
type input ""La proxima vez"
type input "38"
type input "19"
type input ""La proxima ve"
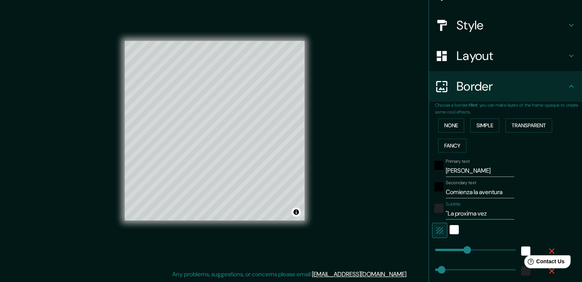
type input "38"
type input "19"
type input ""La proxima v"
type input "38"
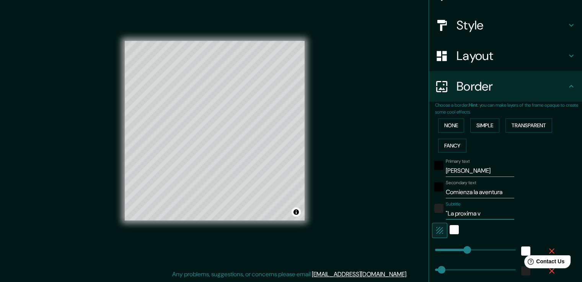
type input "38"
type input "19"
type input ""La proxima"
type input "38"
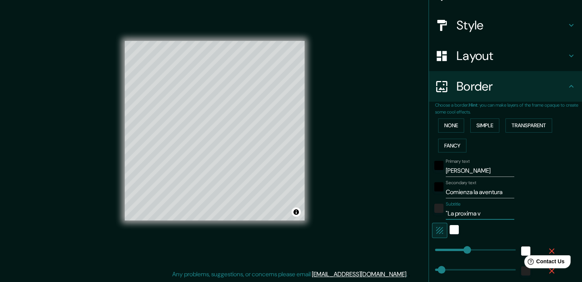
type input "19"
type input ""La proxima"
type input "38"
type input "19"
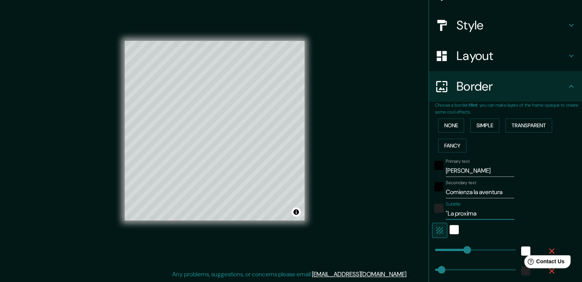
type input ""La proxim"
type input "38"
type input "19"
type input ""La proxi"
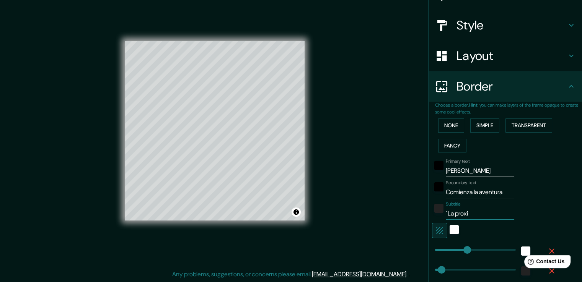
type input "38"
type input "19"
type input ""La prox"
type input "38"
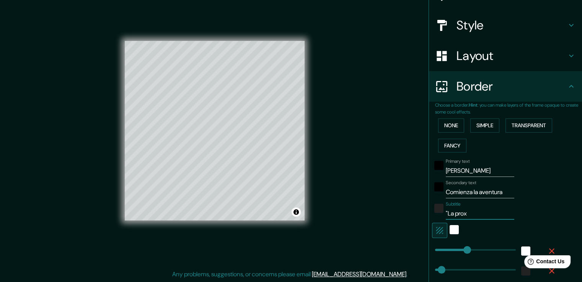
type input "38"
type input "19"
type input ""La pro"
type input "38"
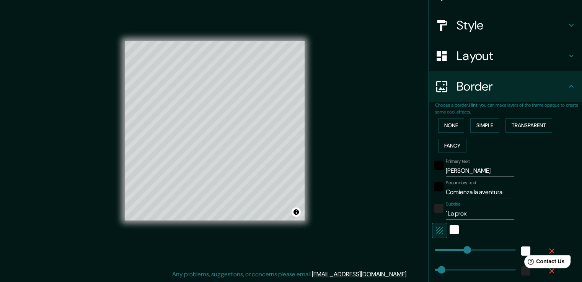
type input "19"
type input ""La pr"
type input "38"
type input "19"
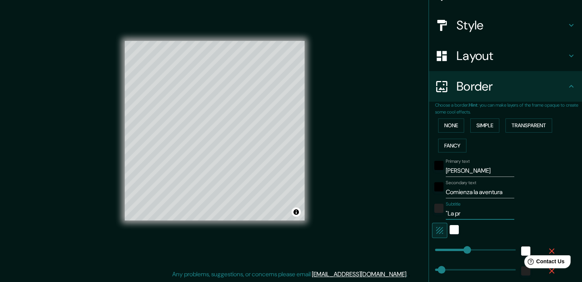
type input ""La pró"
type input "38"
type input "19"
type input ""La próxi"
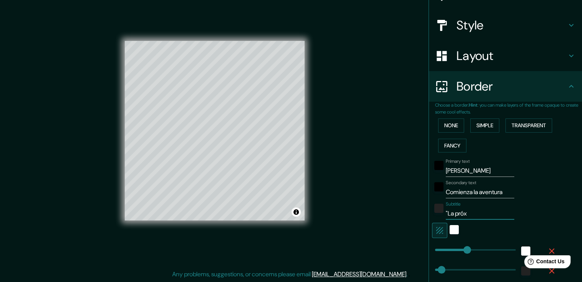
type input "38"
type input "19"
type input ""La próxim"
type input "38"
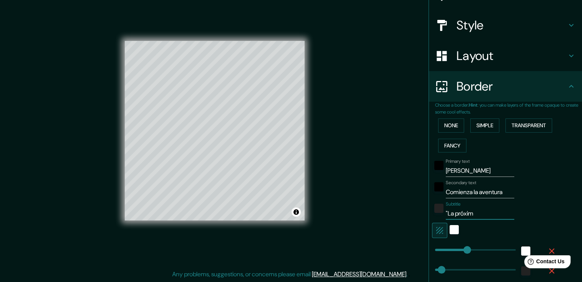
type input "38"
type input "19"
type input ""La próxima"
type input "38"
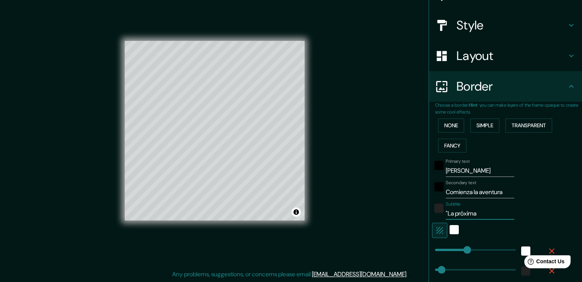
type input "19"
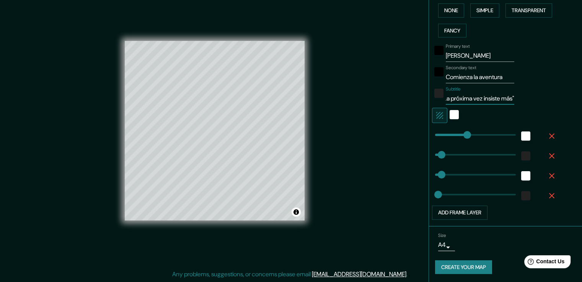
scroll to position [0, 0]
click at [470, 264] on button "Create your map" at bounding box center [463, 267] width 57 height 14
